Goal: Transaction & Acquisition: Purchase product/service

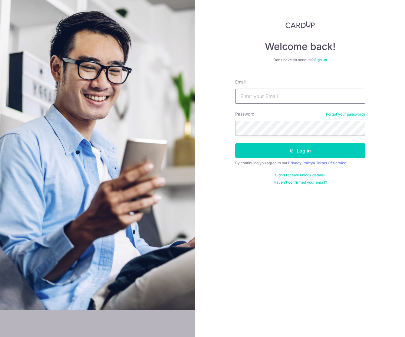
type input "[EMAIL_ADDRESS][DOMAIN_NAME]"
click at [269, 148] on button "Log in" at bounding box center [300, 150] width 130 height 15
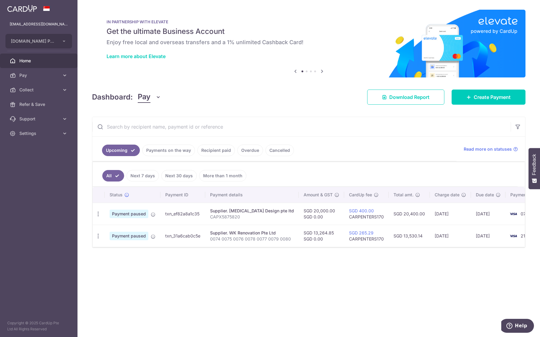
click at [176, 156] on link "Payments on the way" at bounding box center [168, 151] width 53 height 12
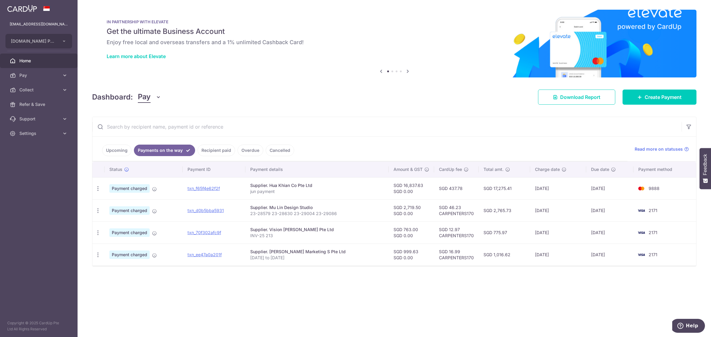
click at [287, 152] on link "Cancelled" at bounding box center [280, 151] width 28 height 12
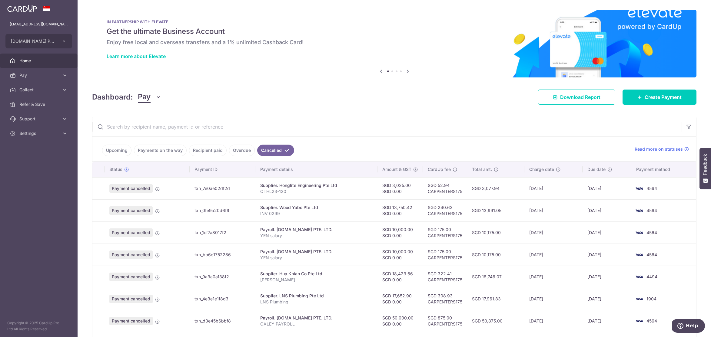
click at [121, 154] on link "Upcoming" at bounding box center [116, 151] width 29 height 12
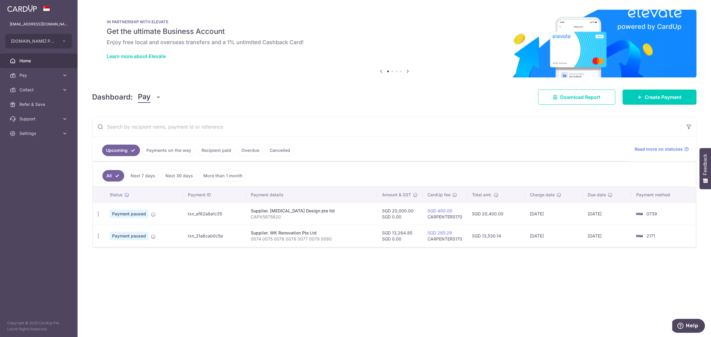
click at [166, 152] on link "Payments on the way" at bounding box center [168, 151] width 53 height 12
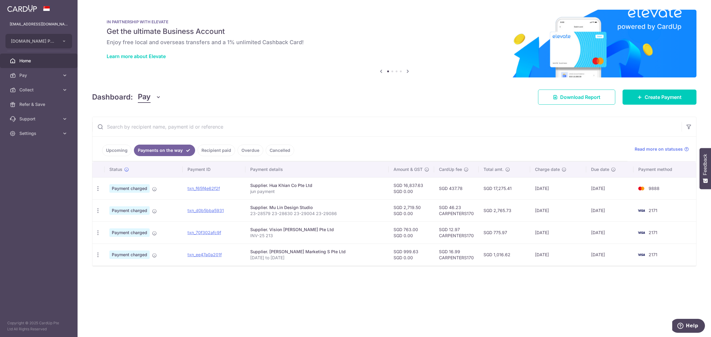
click at [221, 152] on link "Recipient paid" at bounding box center [216, 151] width 38 height 12
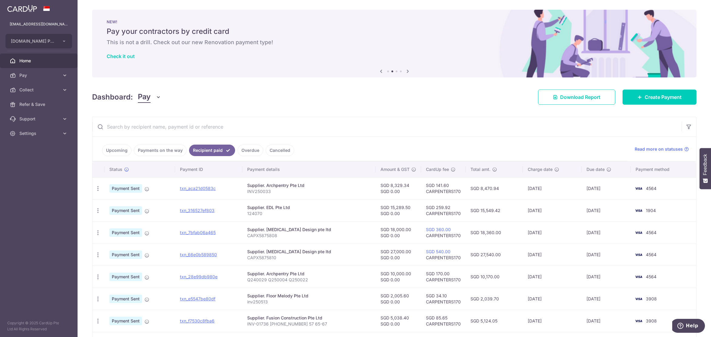
click at [256, 153] on link "Overdue" at bounding box center [250, 151] width 26 height 12
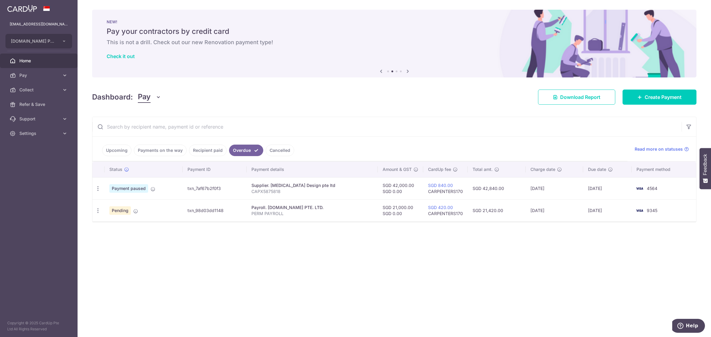
click at [95, 213] on icon "button" at bounding box center [98, 211] width 6 height 6
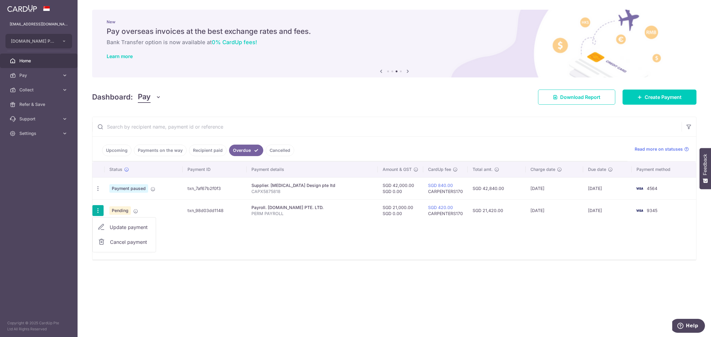
click at [122, 241] on span "Cancel payment" at bounding box center [130, 242] width 41 height 7
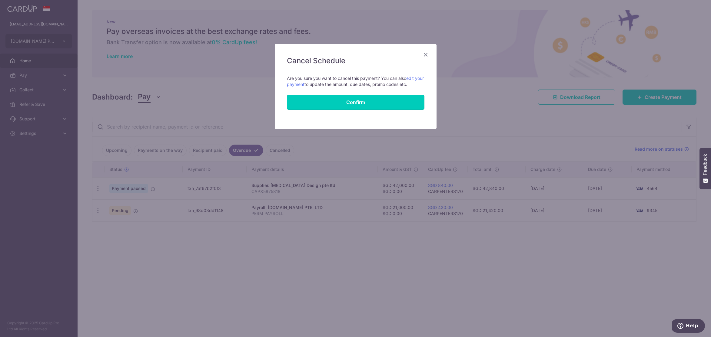
click at [365, 98] on button "Confirm" at bounding box center [355, 102] width 137 height 15
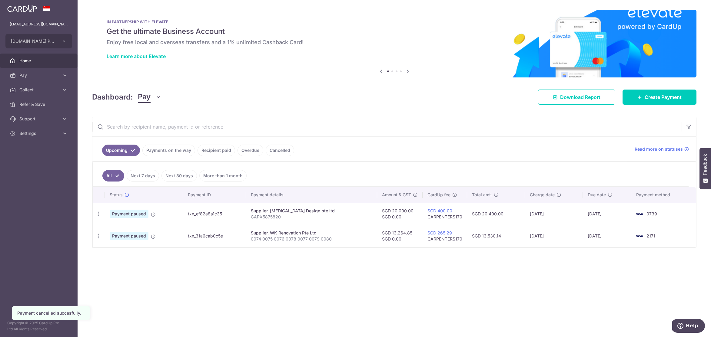
click at [250, 151] on link "Overdue" at bounding box center [250, 151] width 26 height 12
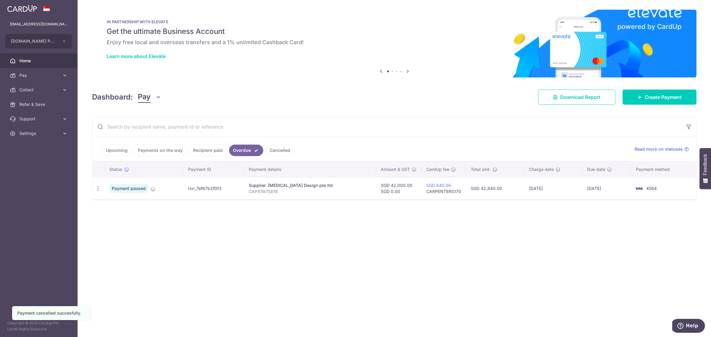
click at [98, 190] on icon "button" at bounding box center [98, 189] width 6 height 6
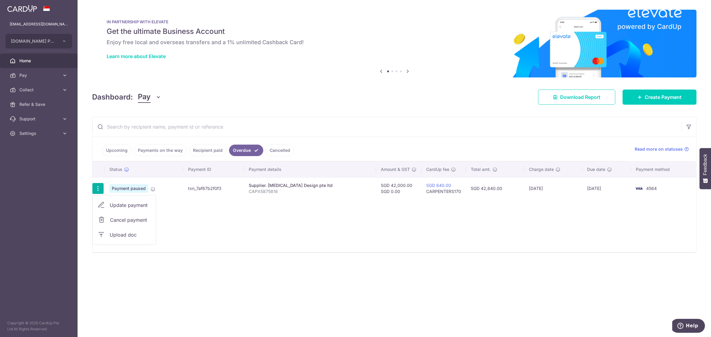
click at [130, 222] on span "Cancel payment" at bounding box center [130, 220] width 41 height 7
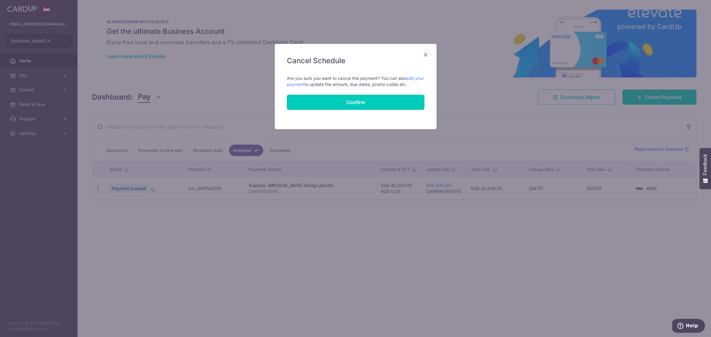
click at [397, 104] on button "Confirm" at bounding box center [355, 102] width 137 height 15
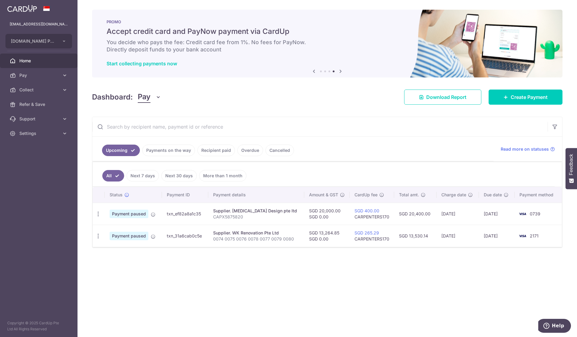
click at [124, 153] on link "Upcoming" at bounding box center [121, 151] width 38 height 12
click at [47, 61] on span "Home" at bounding box center [39, 61] width 40 height 6
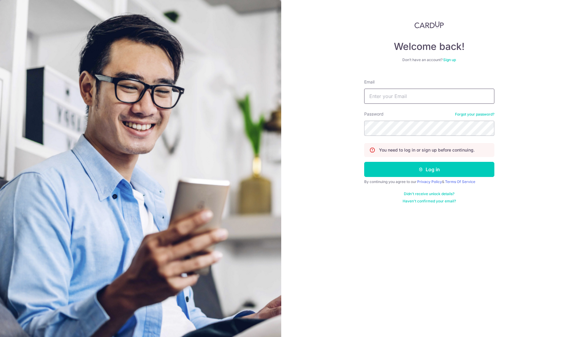
type input "[EMAIL_ADDRESS][DOMAIN_NAME]"
click at [393, 167] on button "Log in" at bounding box center [429, 169] width 130 height 15
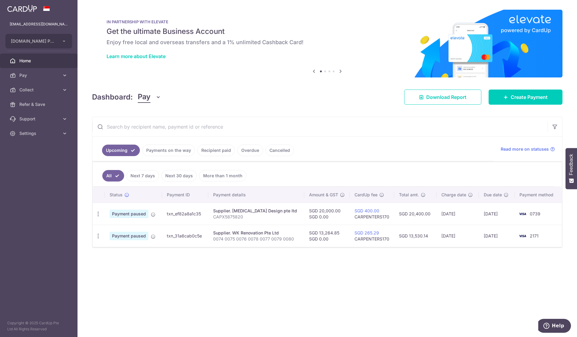
click at [99, 215] on icon "button" at bounding box center [98, 214] width 6 height 6
click at [174, 250] on div "Status Payment ID Payment details Amount & GST CardUp fee Total amt. Charge dat…" at bounding box center [327, 232] width 469 height 91
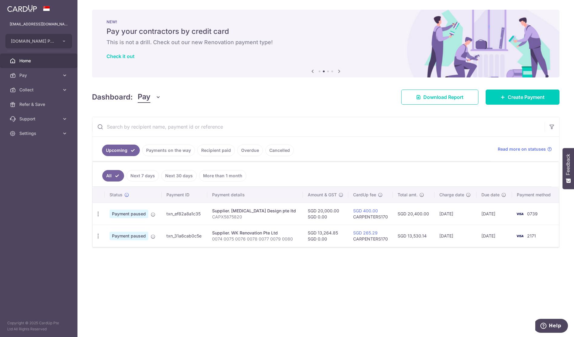
click at [101, 216] on icon "button" at bounding box center [98, 214] width 6 height 6
click at [121, 246] on span "Cancel payment" at bounding box center [130, 245] width 41 height 7
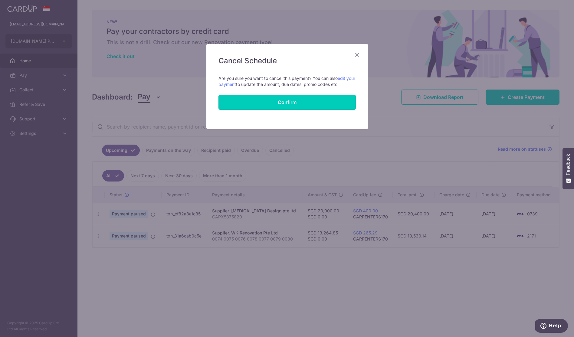
click at [287, 102] on button "Confirm" at bounding box center [287, 102] width 137 height 15
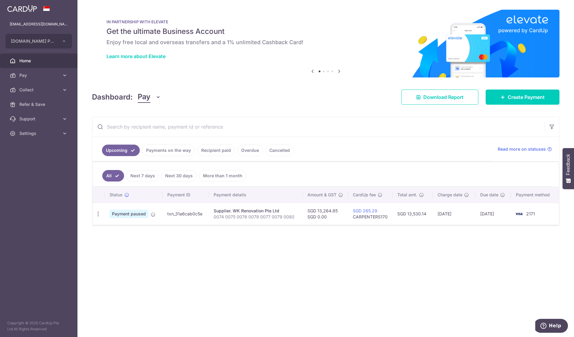
click at [39, 61] on span "Home" at bounding box center [39, 61] width 40 height 6
click at [26, 76] on span "Pay" at bounding box center [39, 75] width 40 height 6
click at [54, 92] on span "Payments" at bounding box center [39, 90] width 40 height 6
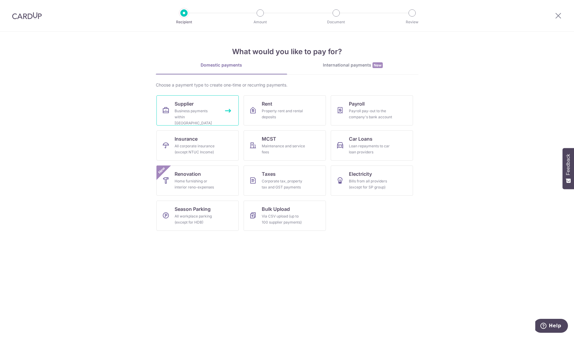
click at [184, 107] on span "Supplier" at bounding box center [184, 103] width 19 height 7
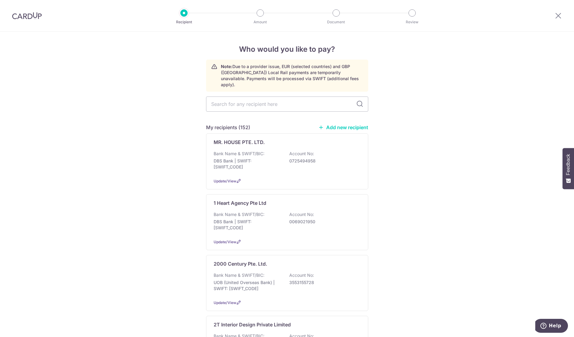
click at [270, 98] on input "text" at bounding box center [287, 104] width 162 height 15
type input "cap"
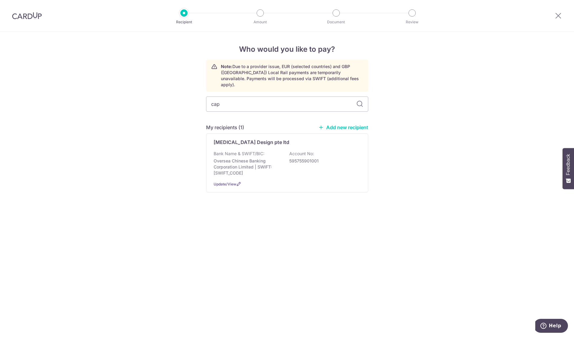
click at [263, 142] on div "[MEDICAL_DATA] Design pte ltd Bank Name & SWIFT/BIC: Oversea Chinese Banking Co…" at bounding box center [287, 163] width 162 height 59
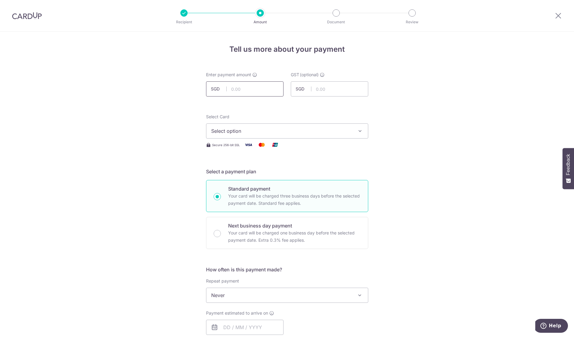
click at [237, 89] on input "text" at bounding box center [245, 88] width 78 height 15
type input "40,000.00"
click at [374, 109] on div "Tell us more about your payment Enter payment amount SGD 40,000.00 40000.00 GST…" at bounding box center [287, 326] width 574 height 588
click at [360, 131] on icon "button" at bounding box center [360, 131] width 6 height 6
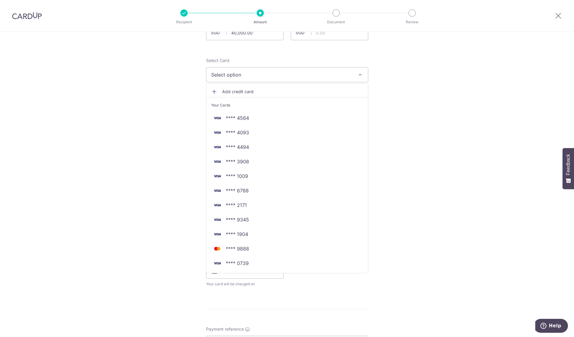
scroll to position [61, 0]
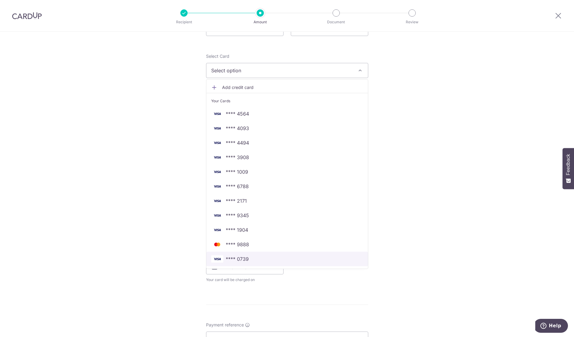
drag, startPoint x: 263, startPoint y: 256, endPoint x: 305, endPoint y: 228, distance: 50.1
click at [263, 256] on span "**** 0739" at bounding box center [287, 259] width 152 height 7
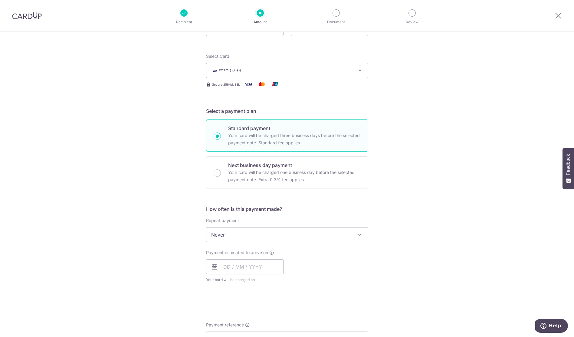
click at [399, 156] on div "Tell us more about your payment Enter payment amount SGD 40,000.00 40000.00 GST…" at bounding box center [287, 265] width 574 height 588
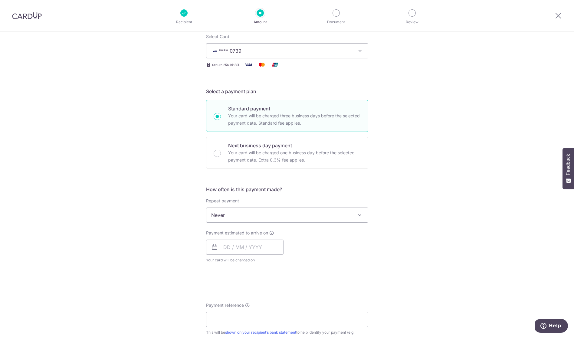
scroll to position [91, 0]
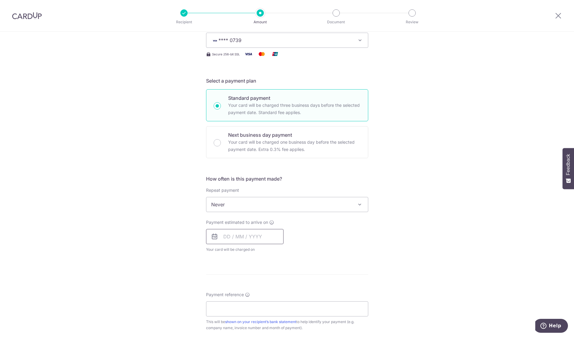
click at [260, 235] on input "text" at bounding box center [245, 236] width 78 height 15
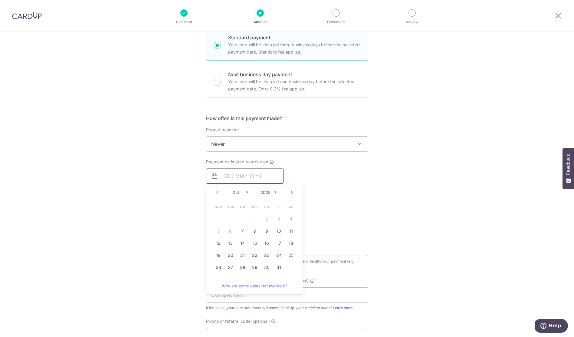
scroll to position [61, 0]
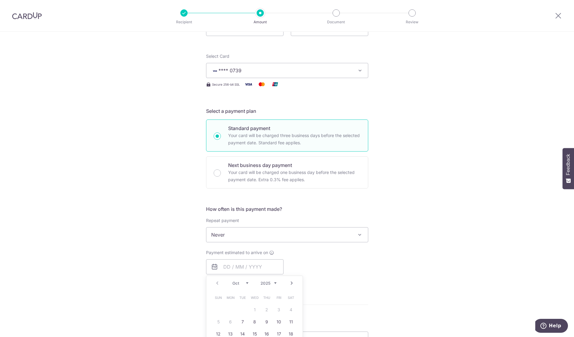
click at [263, 175] on p "Your card will be charged one business day before the selected payment date. Ex…" at bounding box center [294, 176] width 133 height 15
click at [221, 175] on input "Next business day payment Your card will be charged one business day before the…" at bounding box center [217, 173] width 7 height 7
radio input "false"
radio input "true"
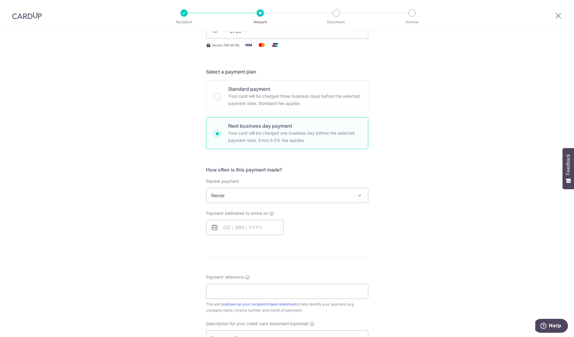
scroll to position [151, 0]
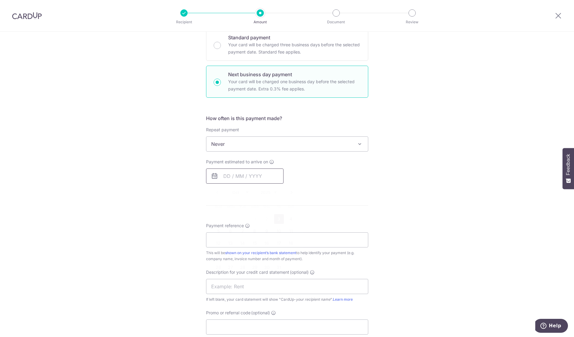
click at [254, 173] on input "text" at bounding box center [245, 176] width 78 height 15
click at [278, 218] on link "3" at bounding box center [279, 219] width 10 height 10
type input "03/10/2025"
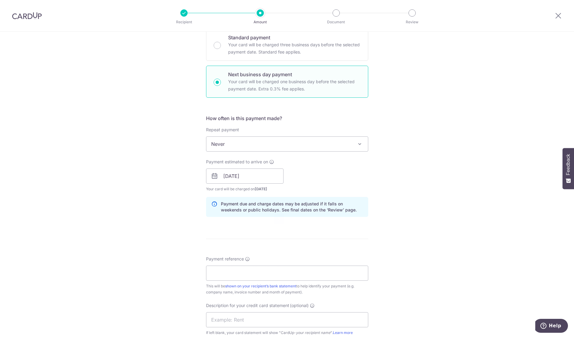
click at [412, 187] on div "Tell us more about your payment Enter payment amount SGD 40,000.00 40000.00 GST…" at bounding box center [287, 201] width 574 height 643
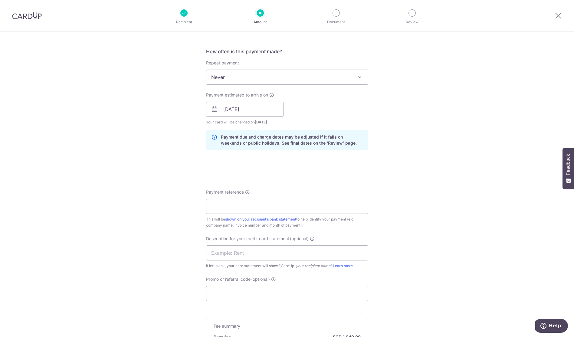
scroll to position [242, 0]
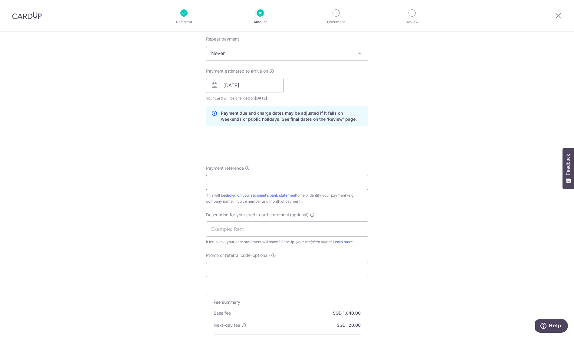
click at [264, 177] on input "Payment reference" at bounding box center [287, 182] width 162 height 15
type input "capex8548"
click at [258, 230] on input "text" at bounding box center [287, 229] width 162 height 15
paste input "capex8548"
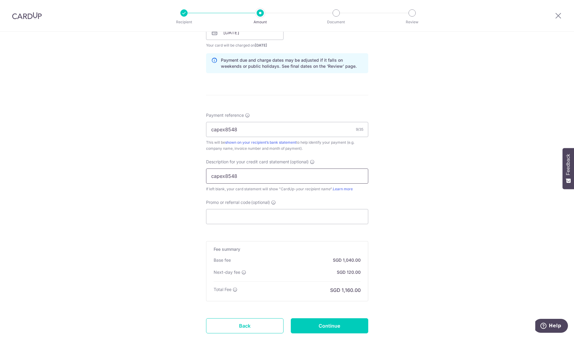
scroll to position [303, 0]
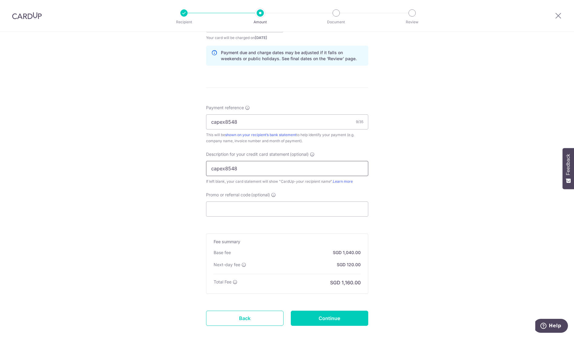
type input "capex8548"
click at [283, 211] on input "Promo or referral code (optional)" at bounding box center [287, 209] width 162 height 15
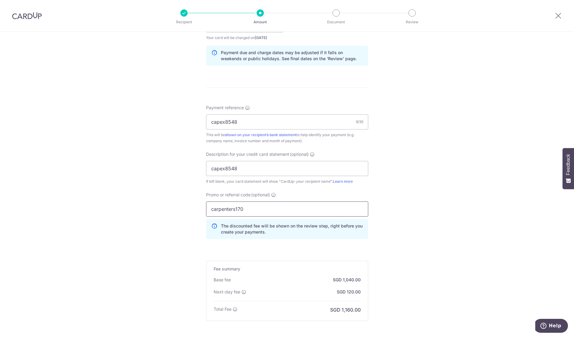
type input "carpenters170"
click at [378, 204] on div "Tell us more about your payment Enter payment amount SGD 40,000.00 40000.00 GST…" at bounding box center [287, 64] width 574 height 670
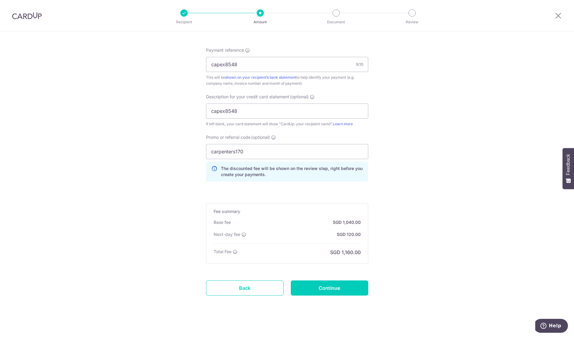
scroll to position [364, 0]
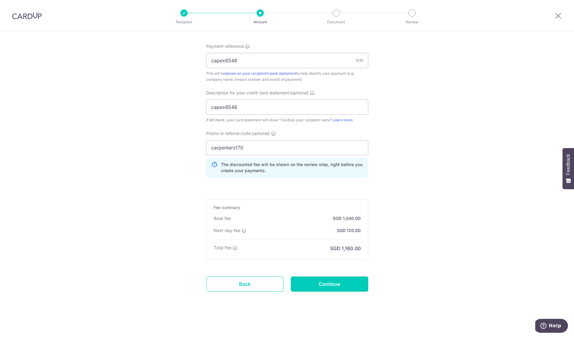
click at [335, 286] on input "Continue" at bounding box center [330, 284] width 78 height 15
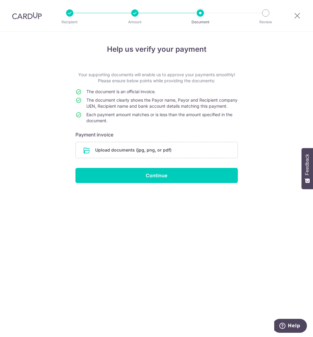
click at [234, 223] on div "Help us verify your payment Your supporting documents will enable us to approve…" at bounding box center [156, 185] width 313 height 306
